Goal: Navigation & Orientation: Find specific page/section

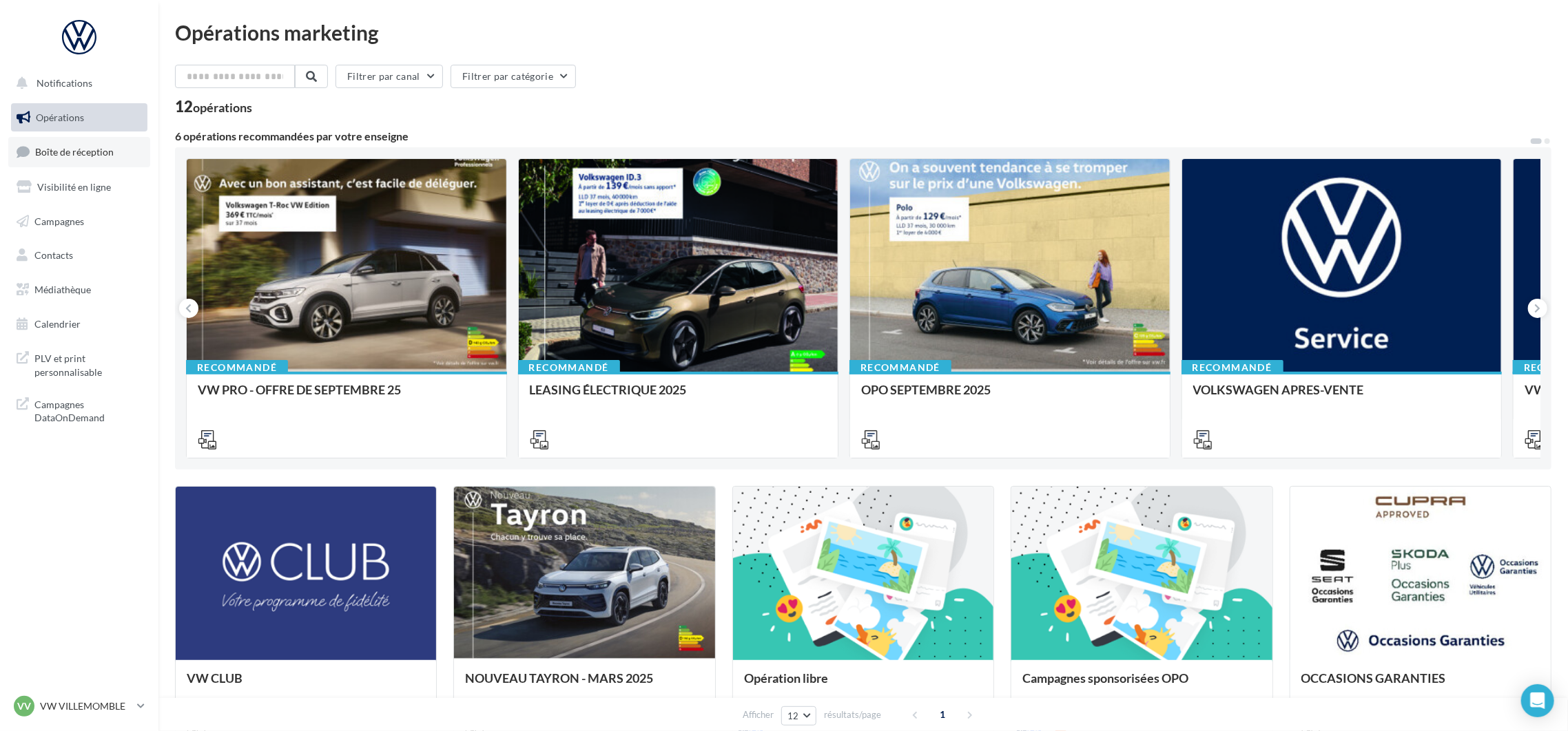
click at [100, 144] on link "Boîte de réception" at bounding box center [79, 152] width 142 height 29
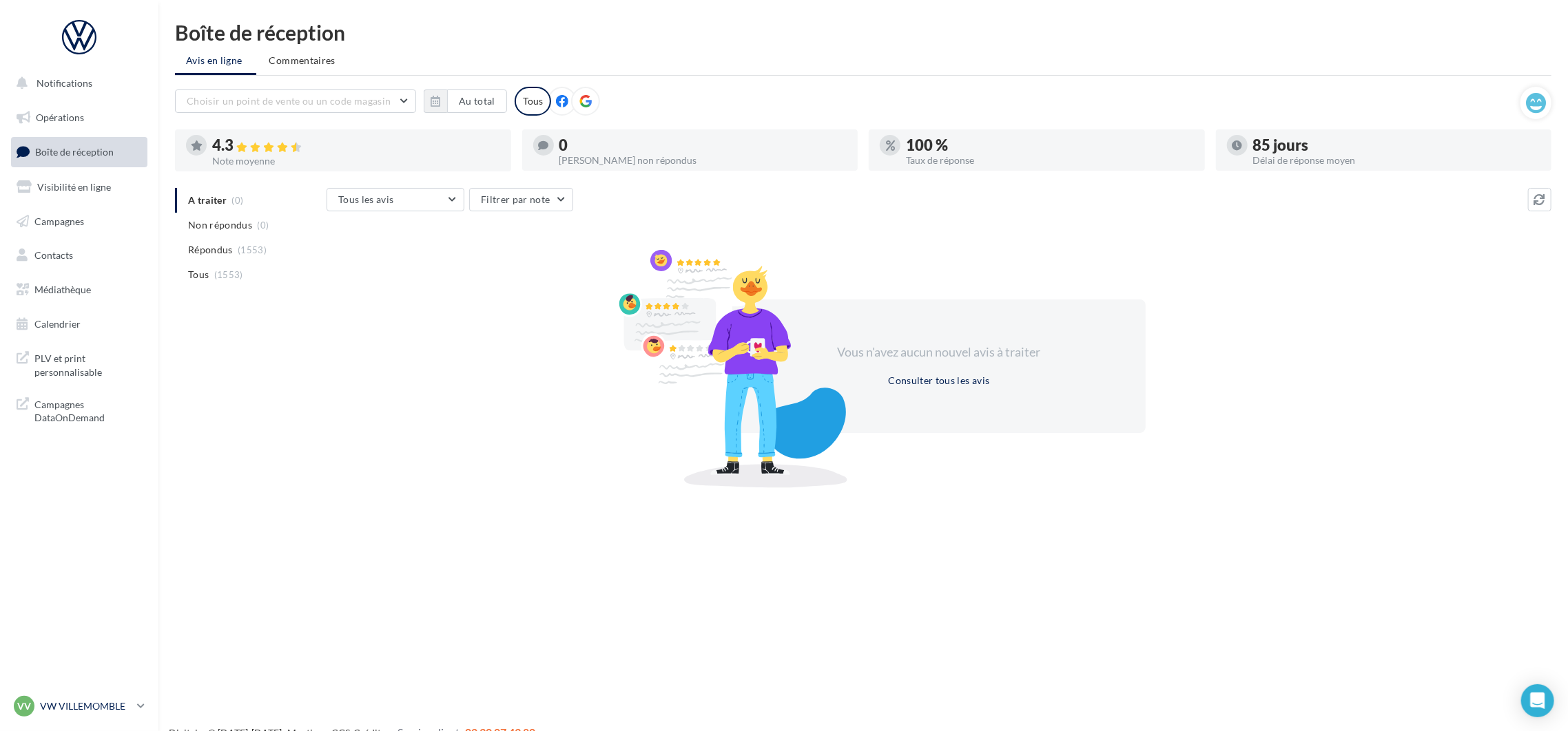
click at [60, 710] on p "VW VILLEMOMBLE" at bounding box center [85, 706] width 92 height 14
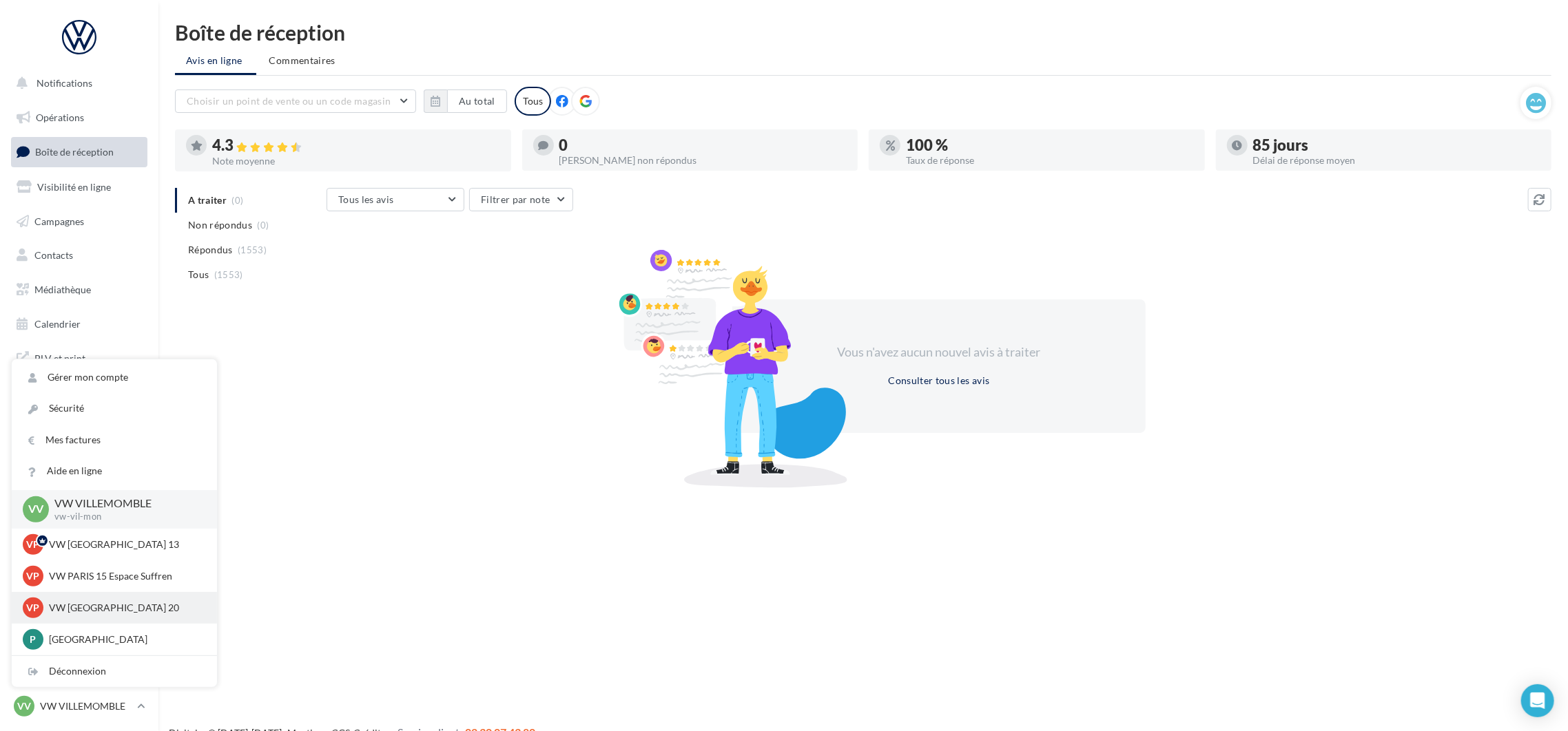
click at [105, 616] on div "VP VW PARIS 20 vw-par20-mon" at bounding box center [115, 608] width 183 height 21
